Goal: Find specific page/section: Find specific page/section

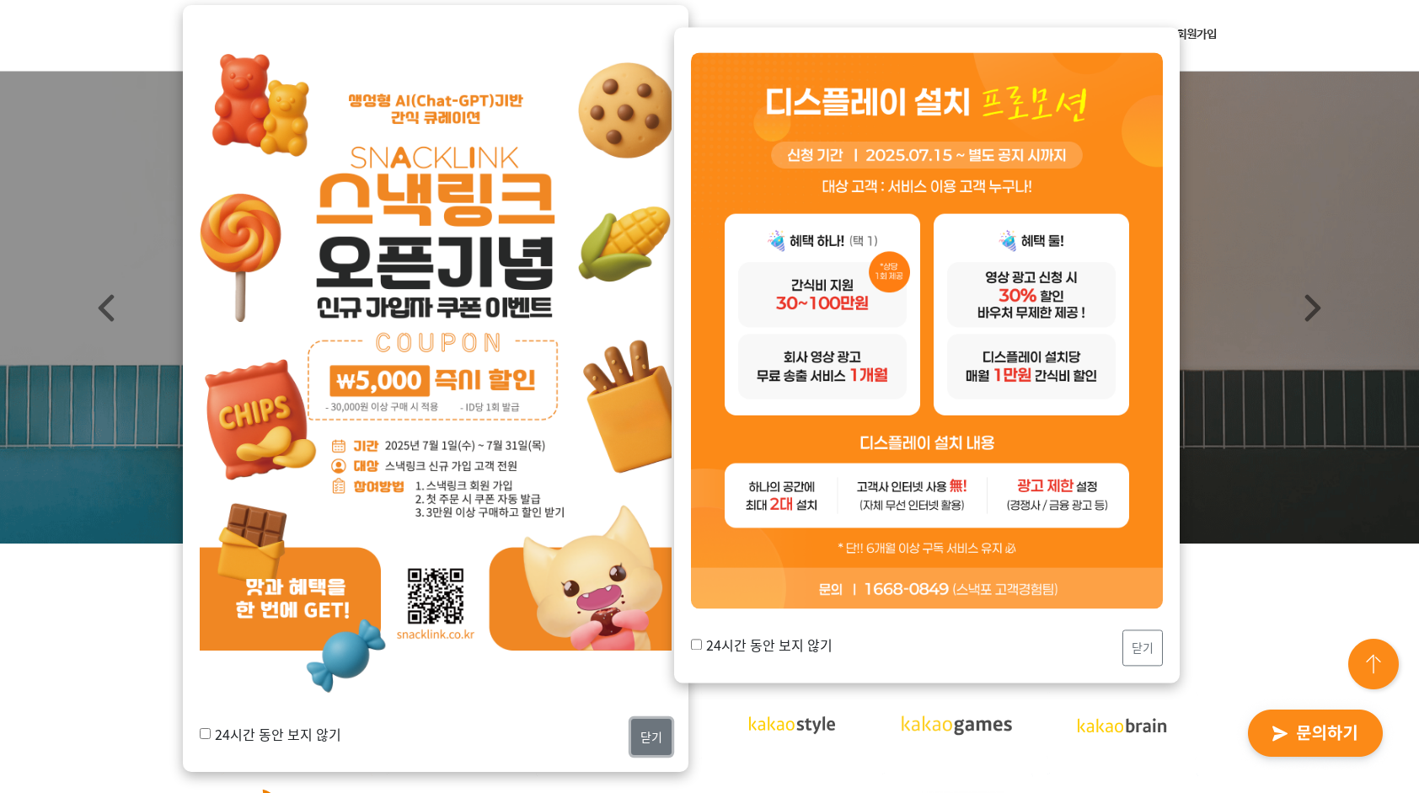
click at [660, 723] on button "닫기" at bounding box center [651, 737] width 40 height 36
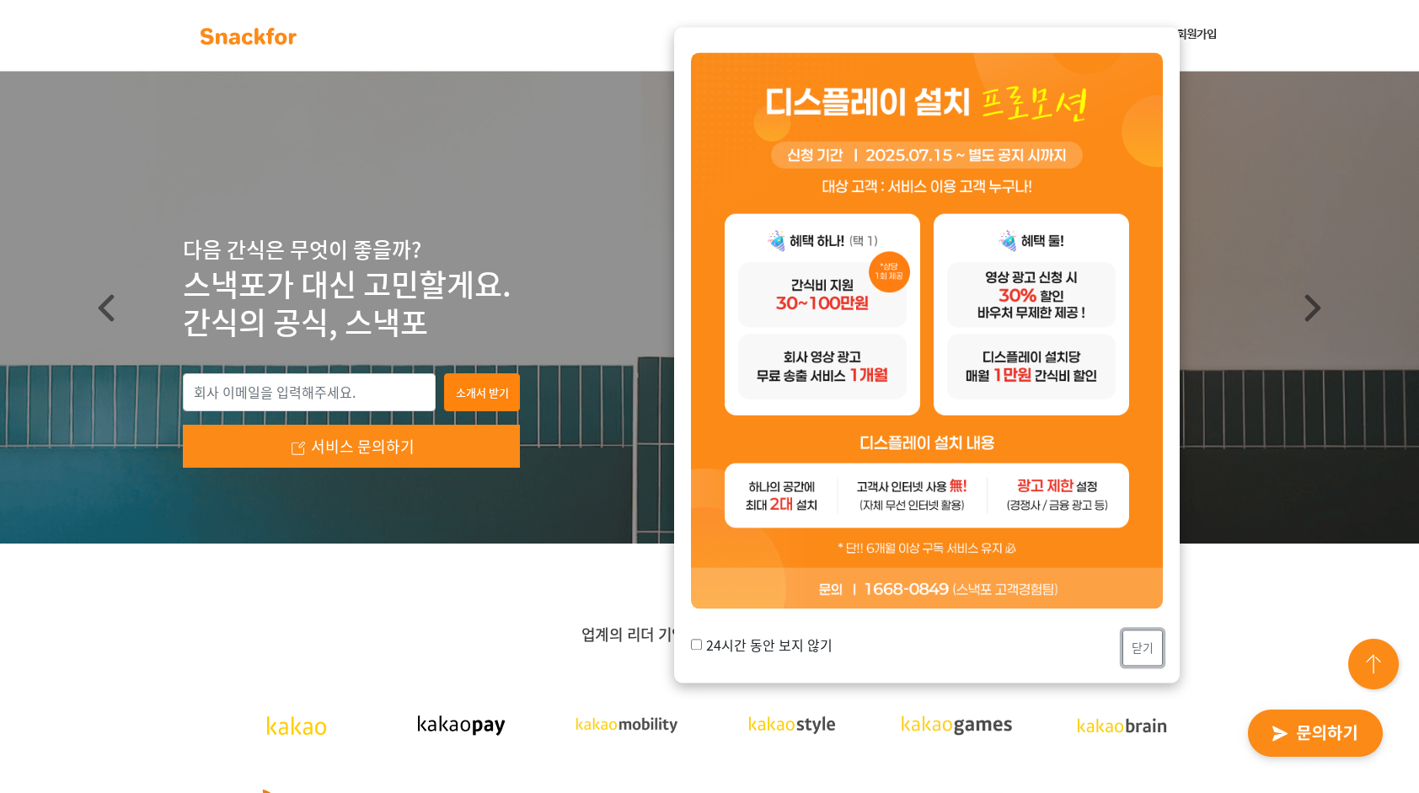
click at [1148, 645] on button "닫기" at bounding box center [1142, 648] width 40 height 36
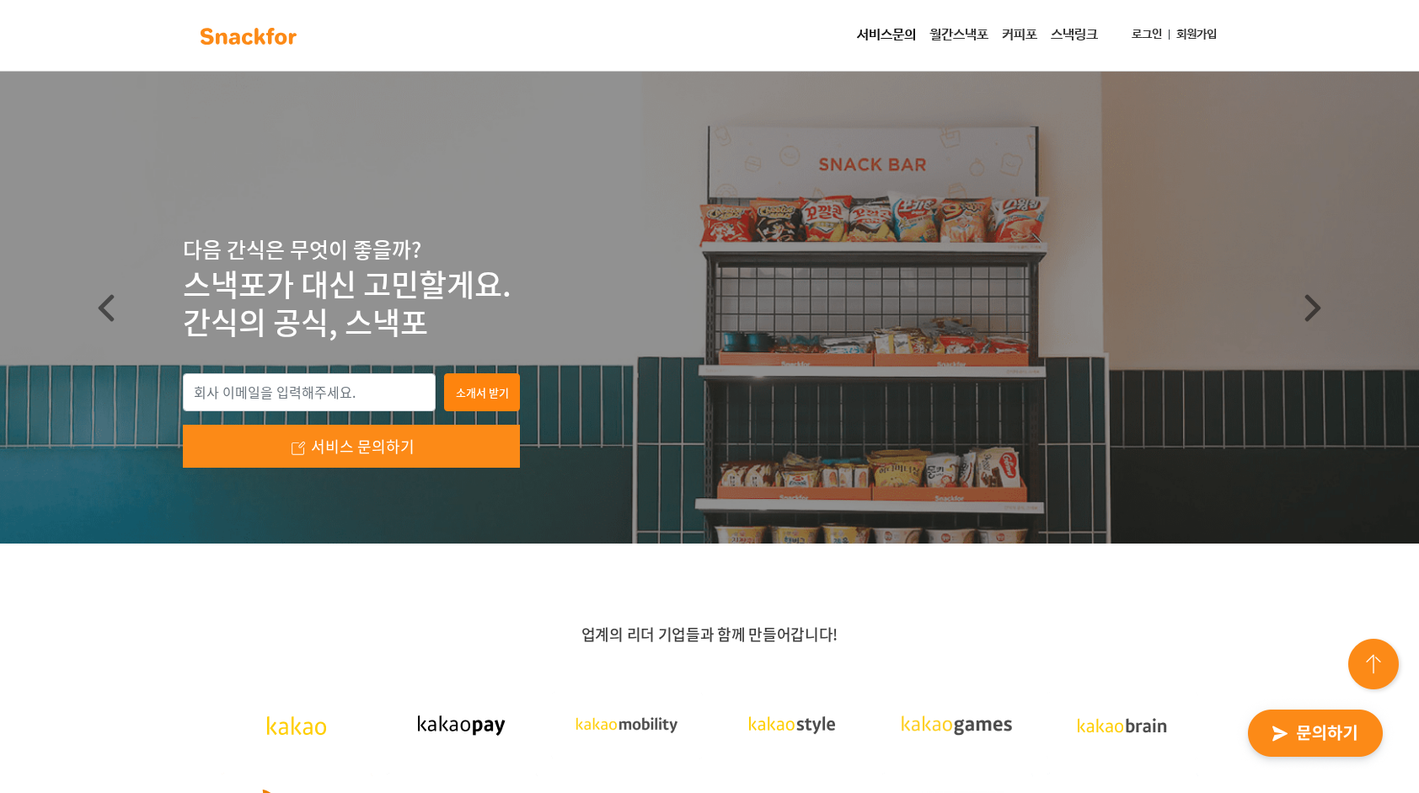
click at [969, 40] on link "월간스낵포" at bounding box center [958, 36] width 72 height 34
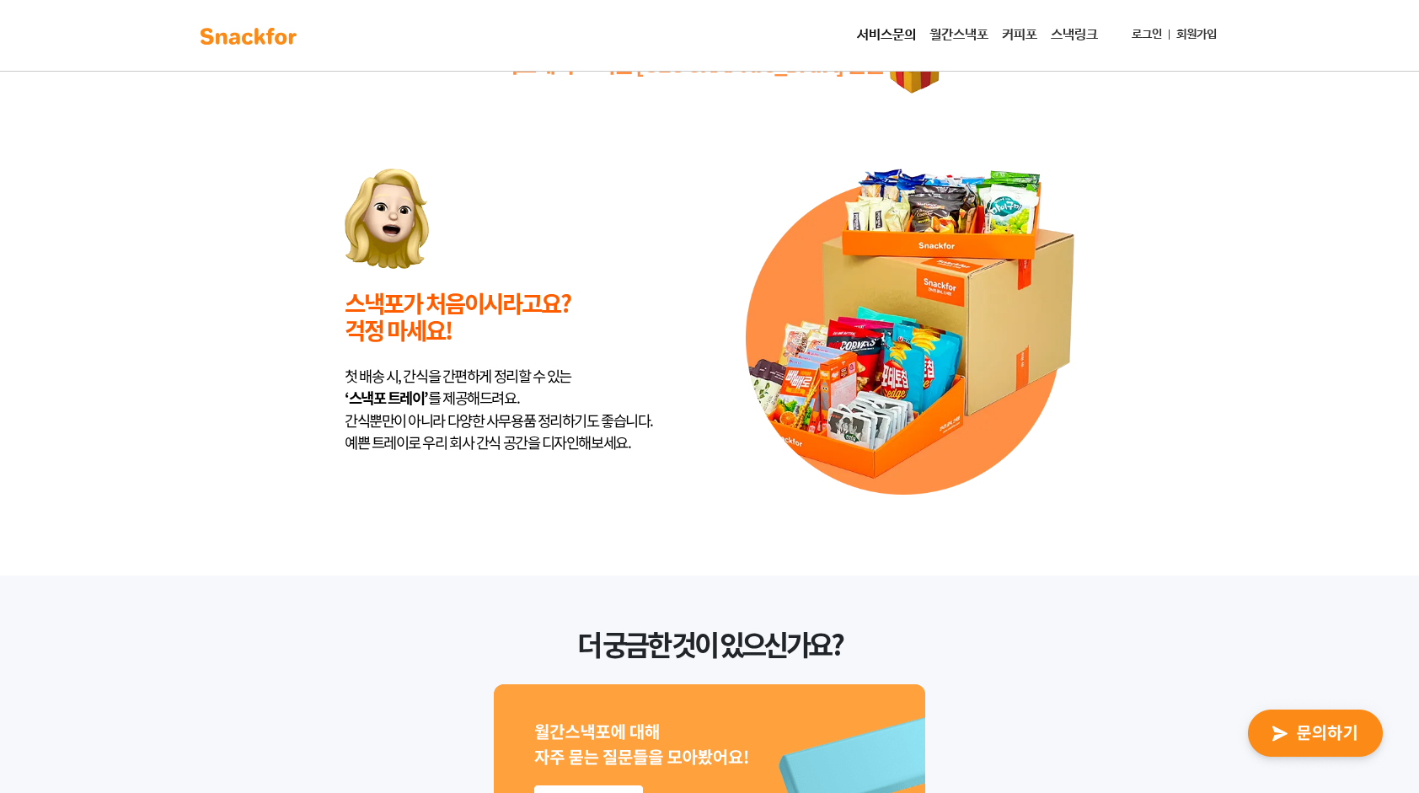
scroll to position [4316, 0]
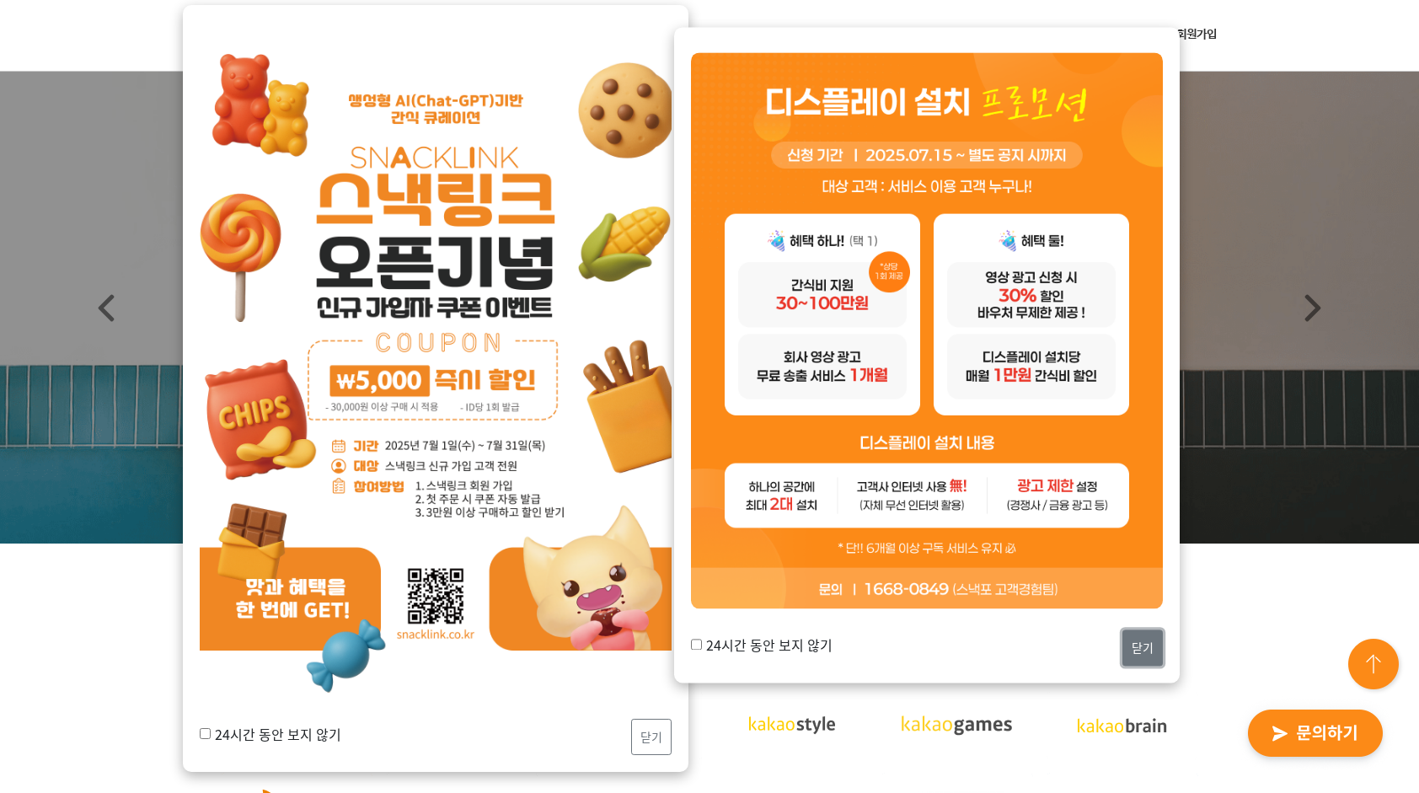
click at [1142, 644] on button "닫기" at bounding box center [1142, 648] width 40 height 36
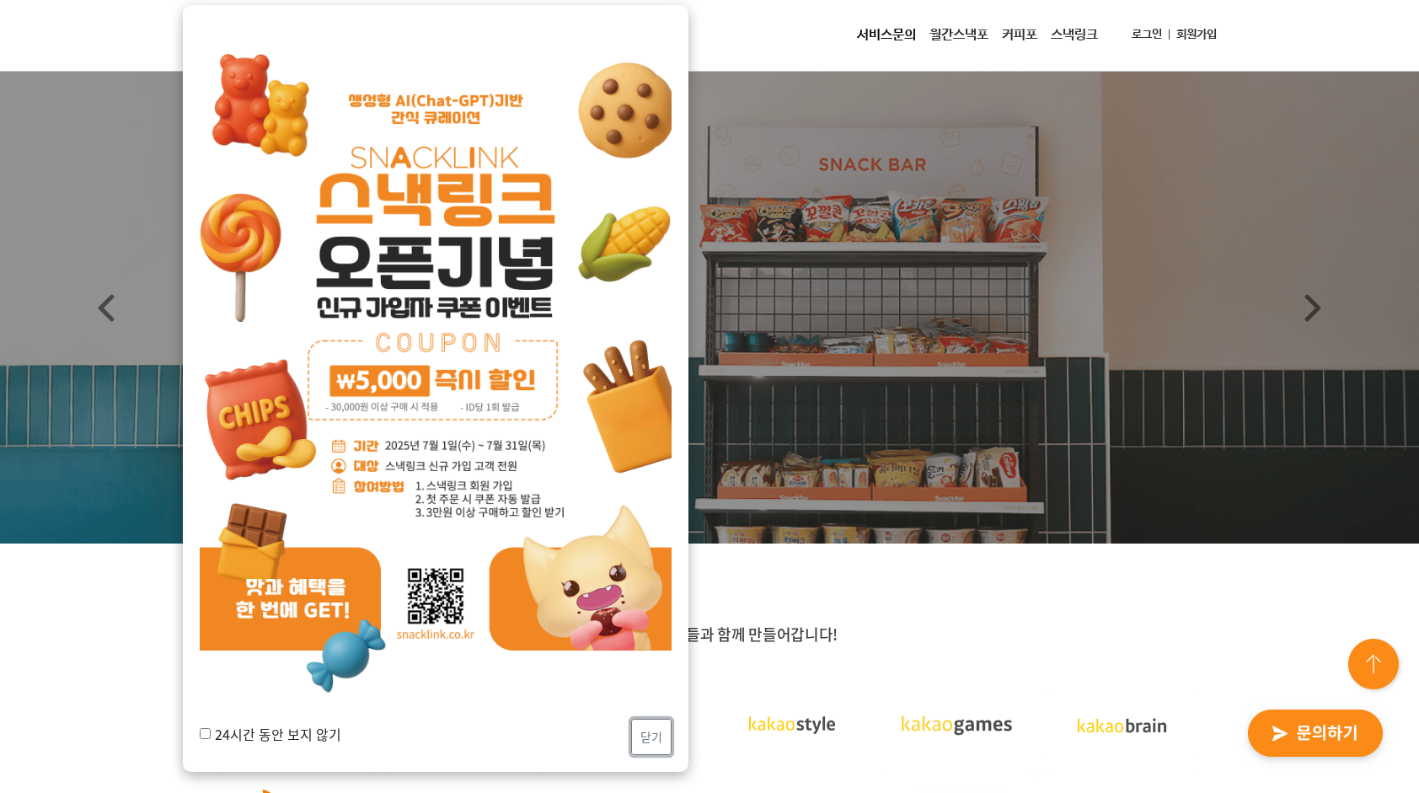
click at [655, 734] on button "닫기" at bounding box center [651, 737] width 40 height 36
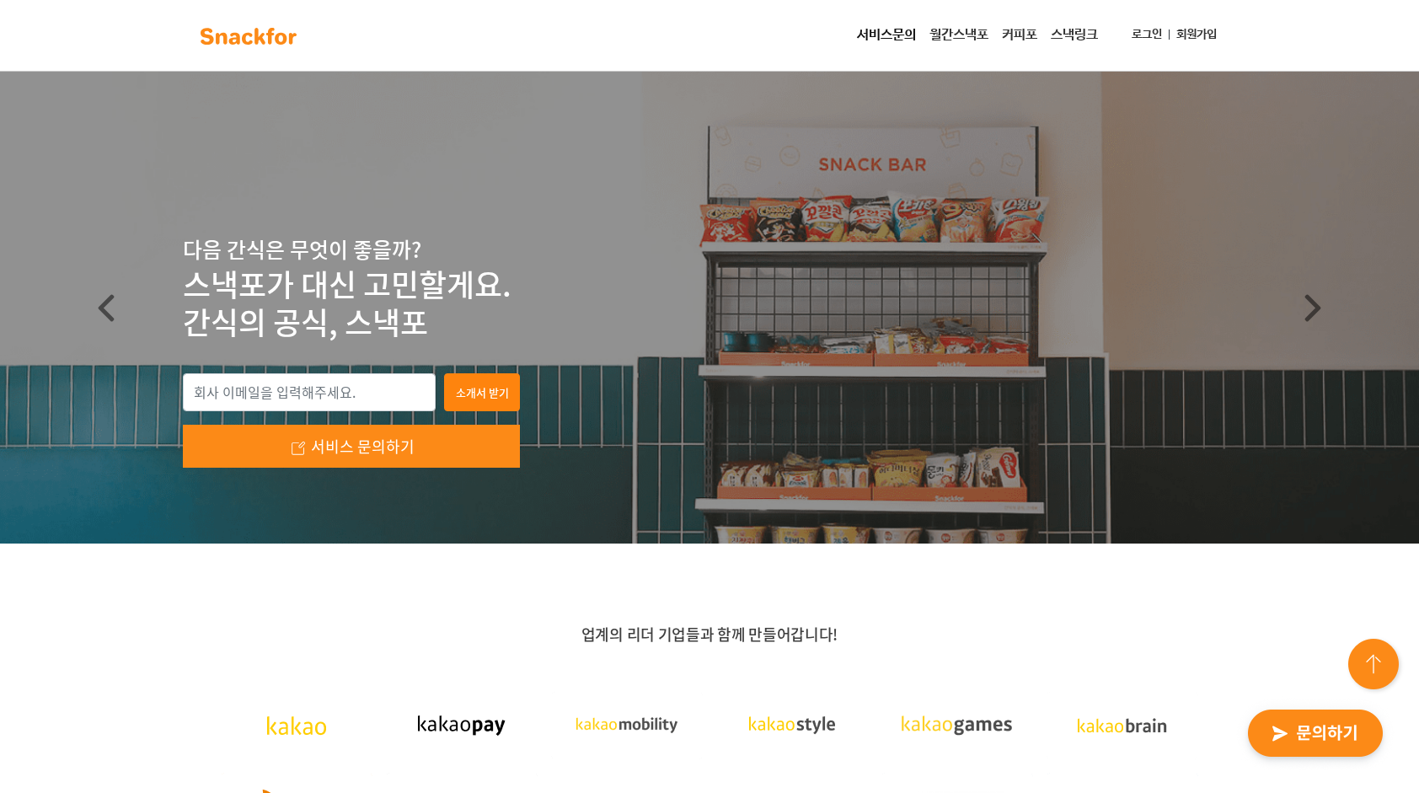
click at [940, 37] on link "월간스낵포" at bounding box center [958, 36] width 72 height 34
click at [979, 33] on link "월간스낵포" at bounding box center [958, 36] width 72 height 34
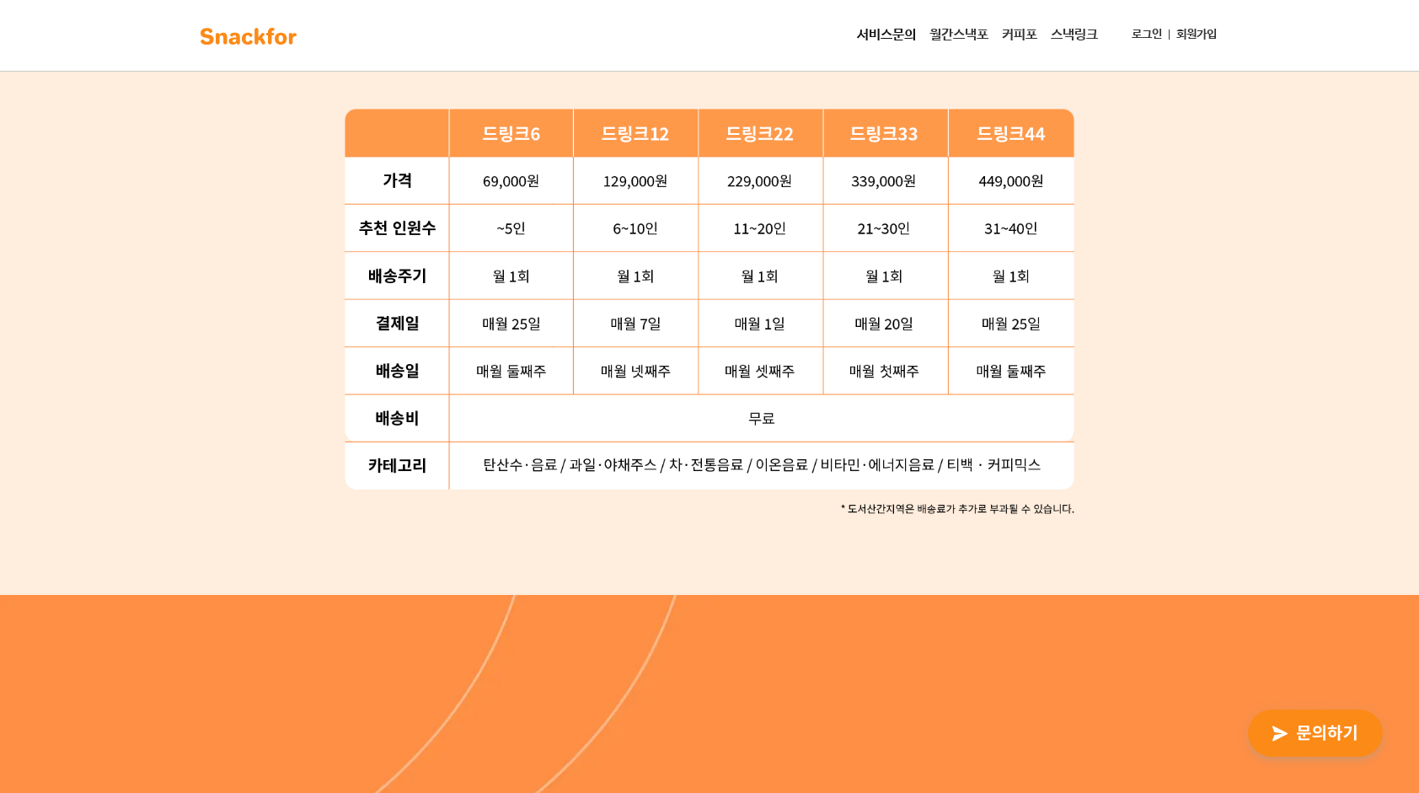
scroll to position [2275, 0]
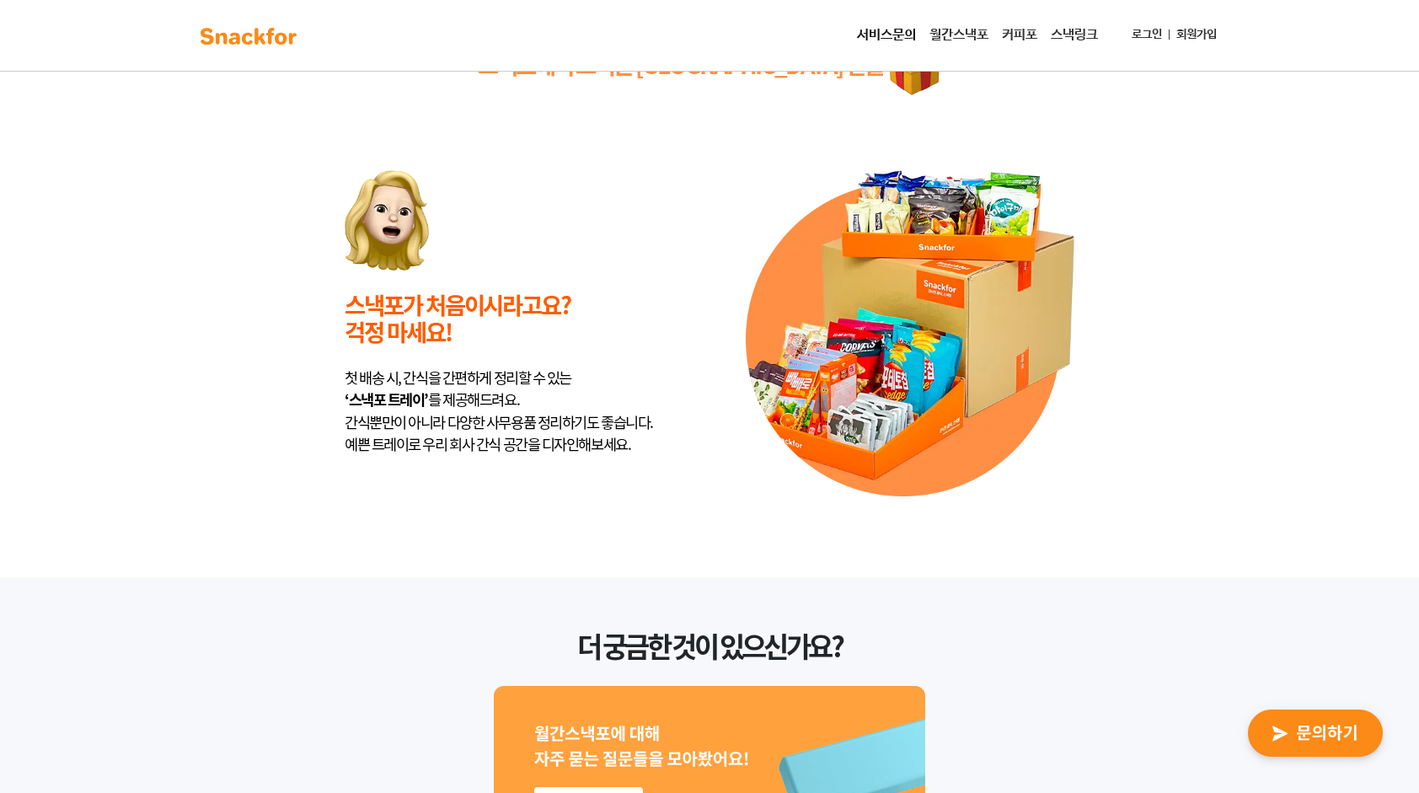
scroll to position [4316, 0]
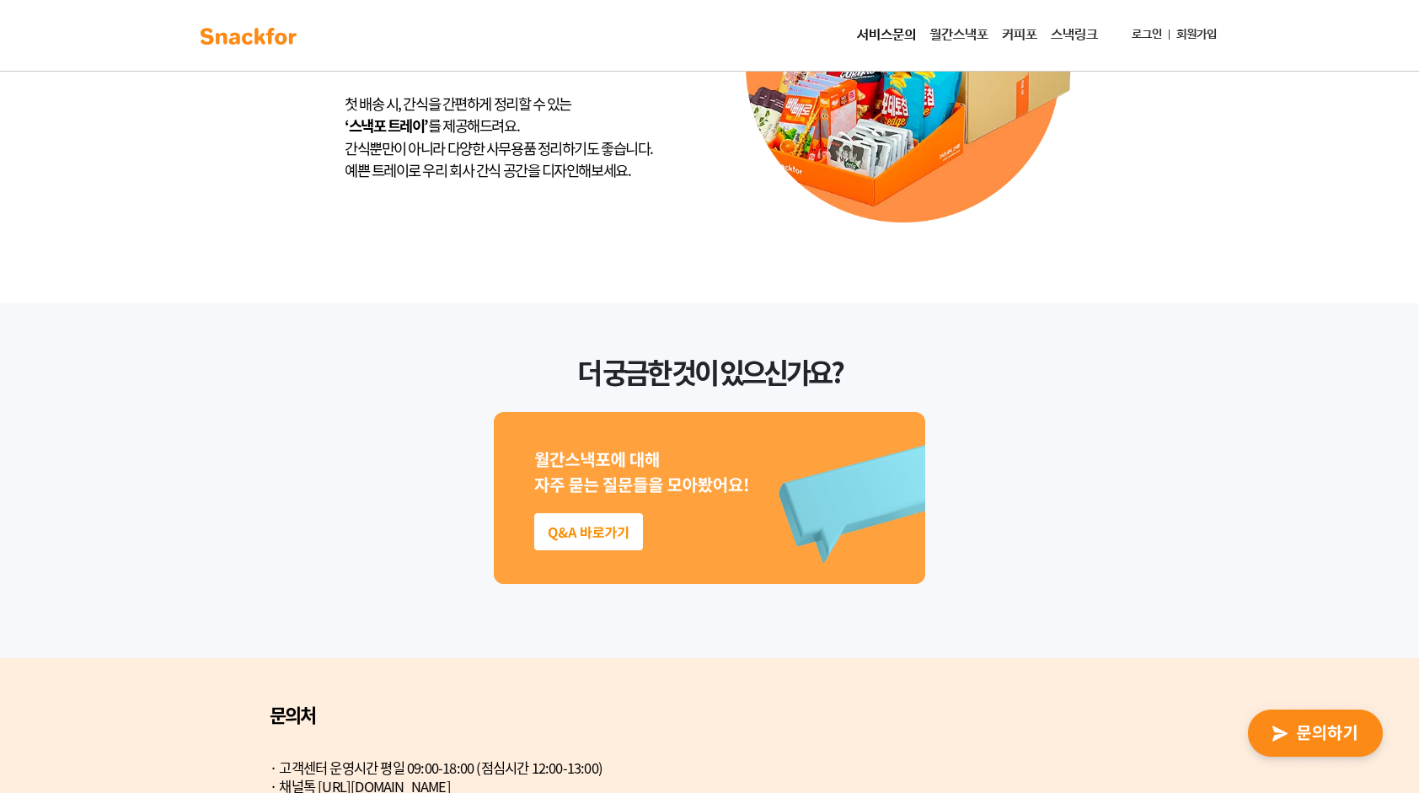
click at [861, 30] on link "서비스문의" at bounding box center [886, 36] width 72 height 34
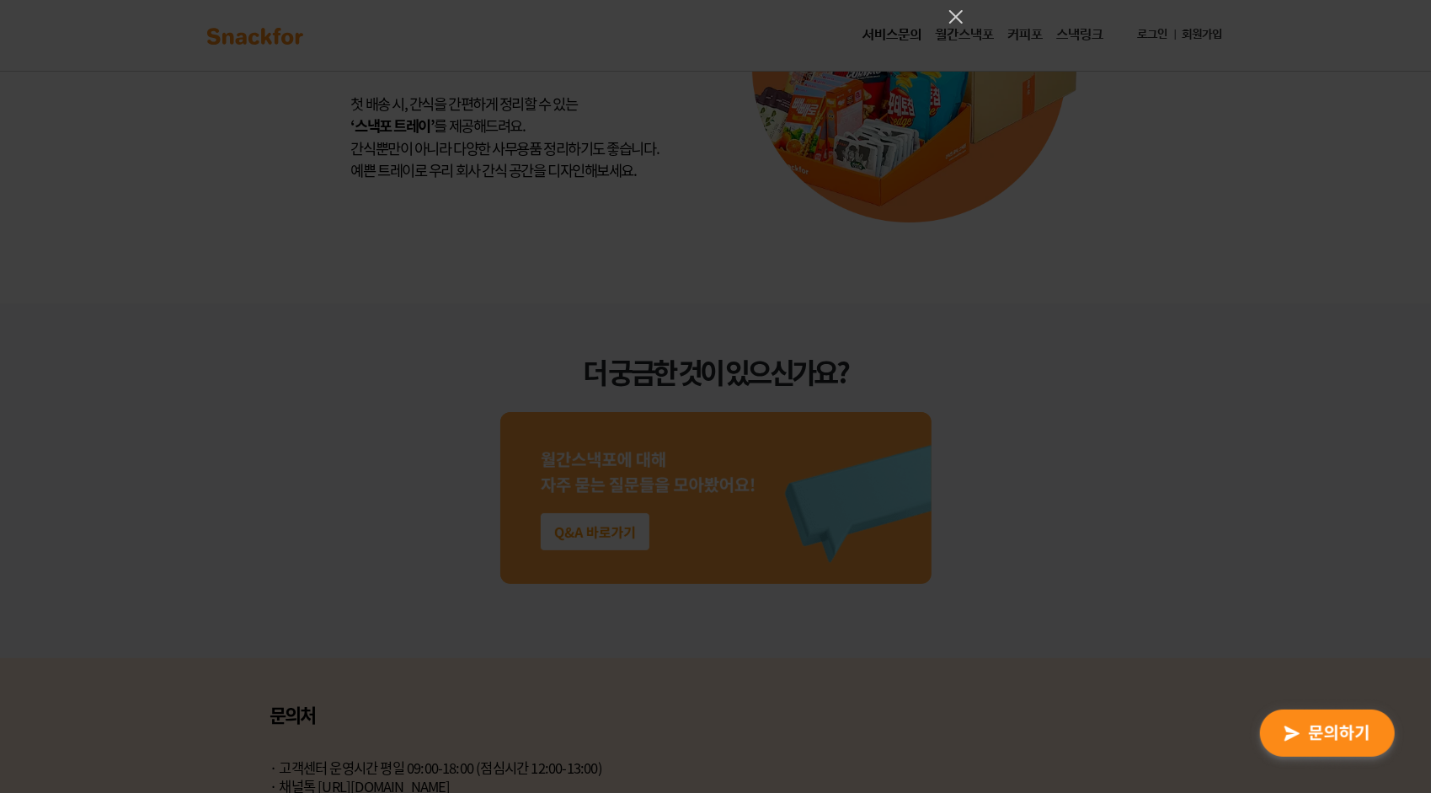
click at [767, 222] on div at bounding box center [715, 396] width 1431 height 793
click at [955, 22] on icon "Close" at bounding box center [956, 17] width 20 height 20
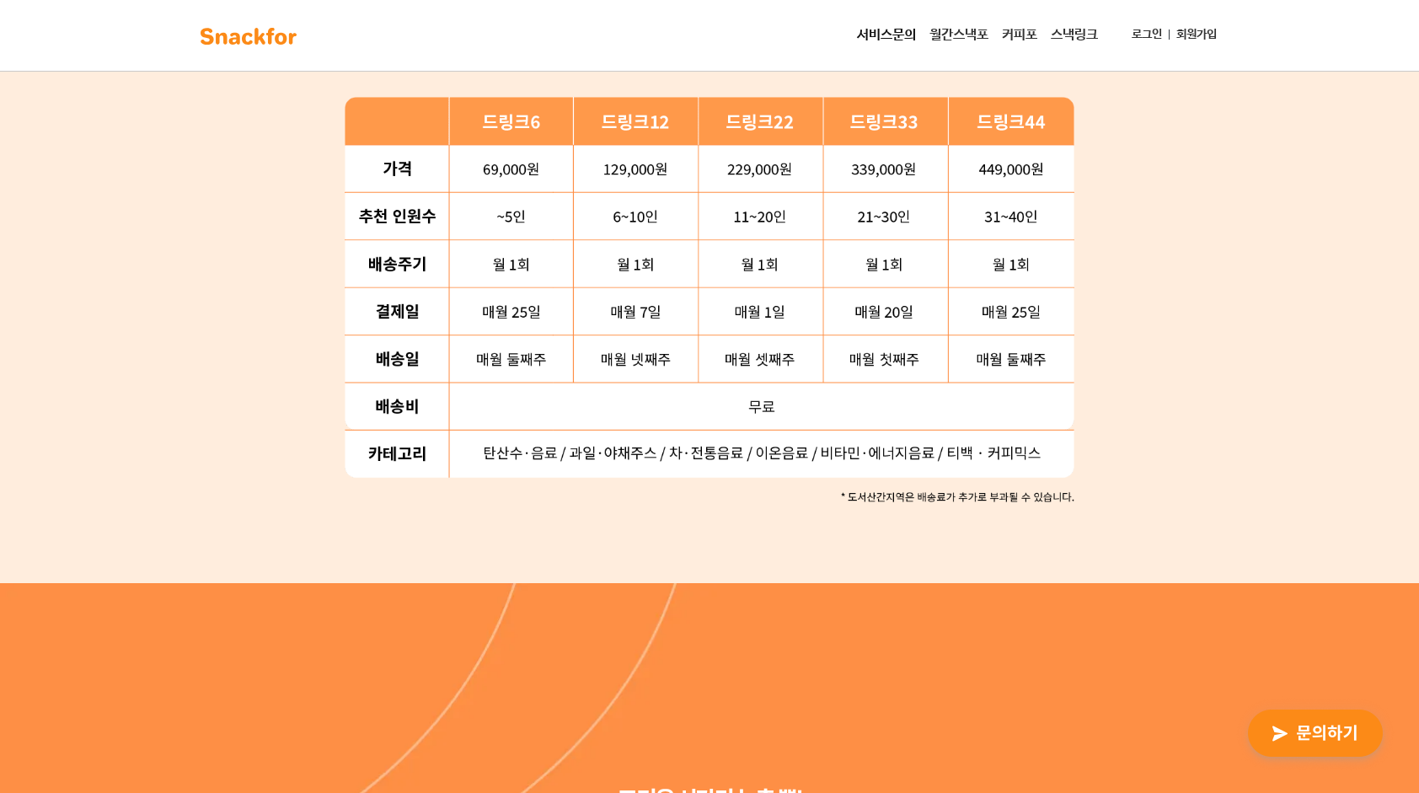
scroll to position [1873, 0]
